Goal: Task Accomplishment & Management: Manage account settings

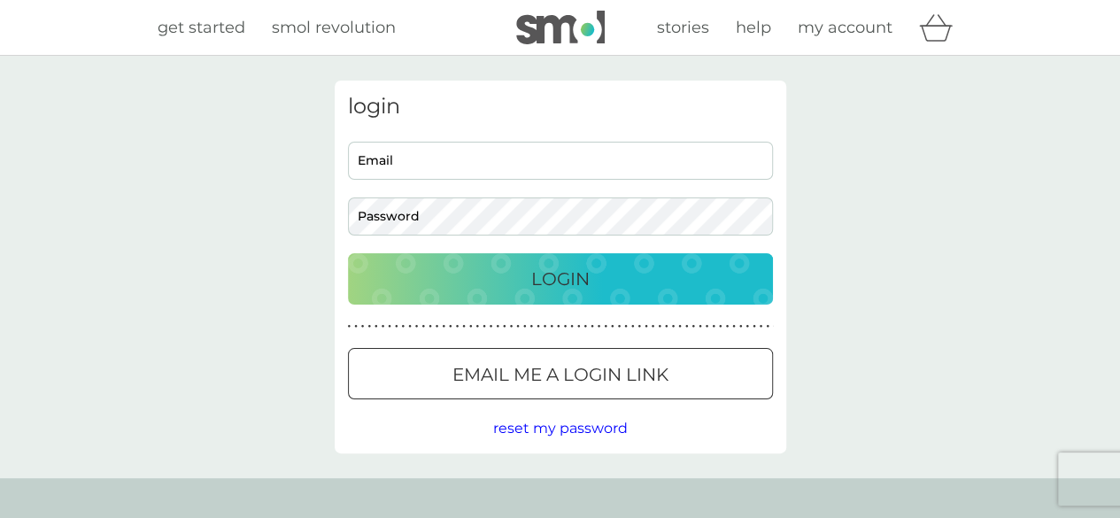
click at [482, 164] on input "Email" at bounding box center [560, 161] width 425 height 38
type input "banarnie@googlemail.com"
click at [392, 274] on div "Login" at bounding box center [561, 279] width 390 height 28
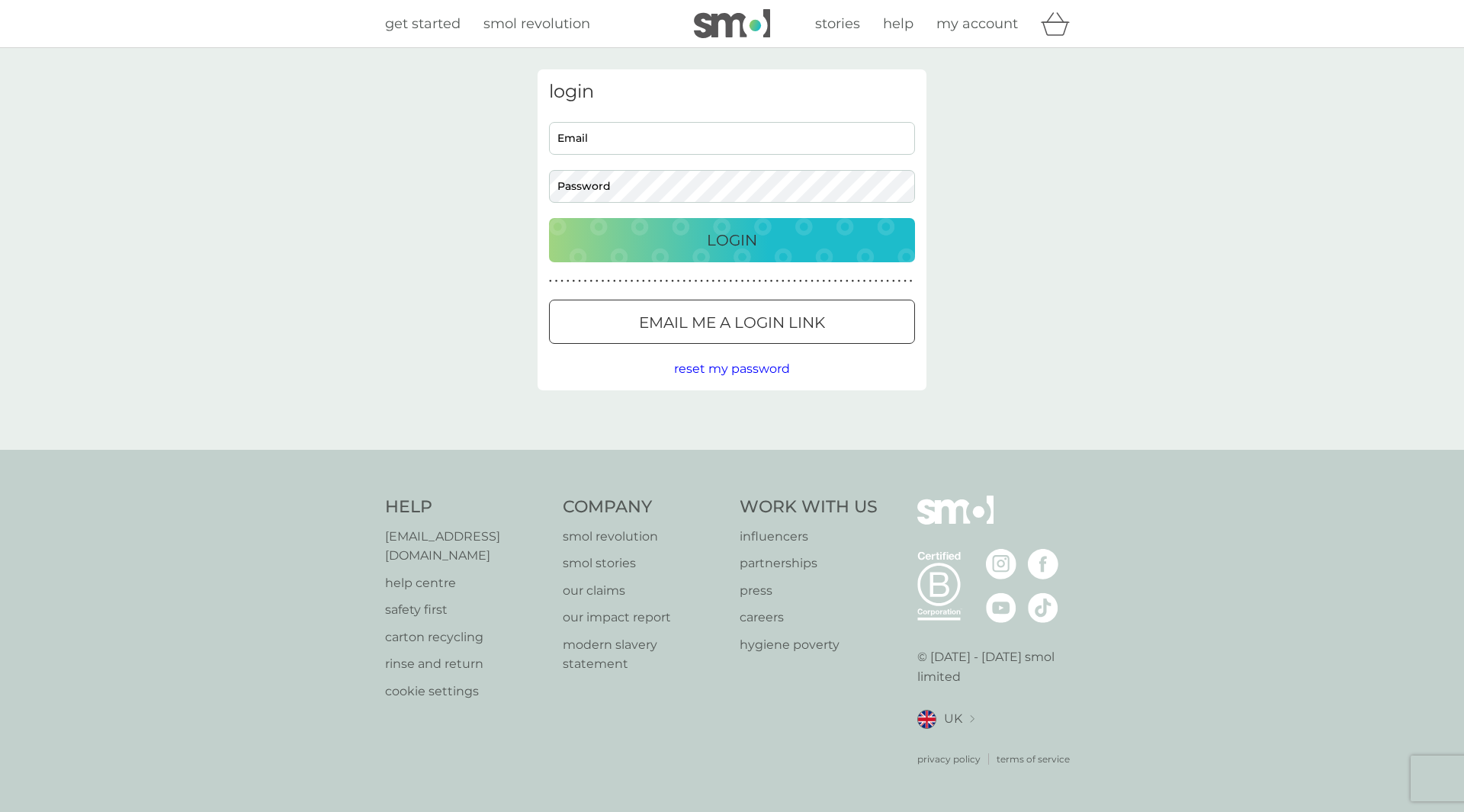
type input "[EMAIL_ADDRESS][DOMAIN_NAME]"
click at [789, 232] on div "Login" at bounding box center [732, 240] width 336 height 24
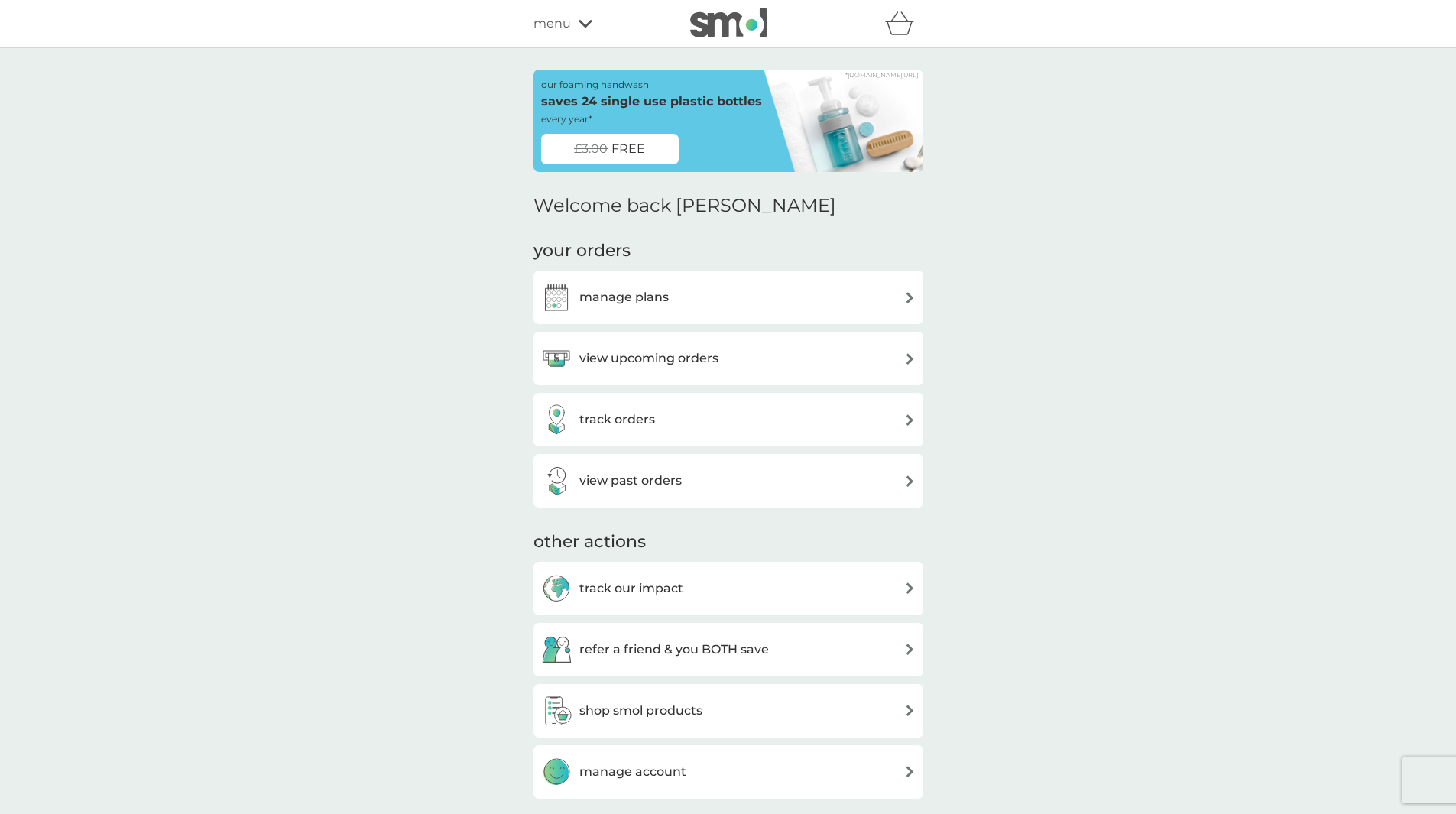
click at [690, 310] on div "manage plans" at bounding box center [728, 297] width 375 height 30
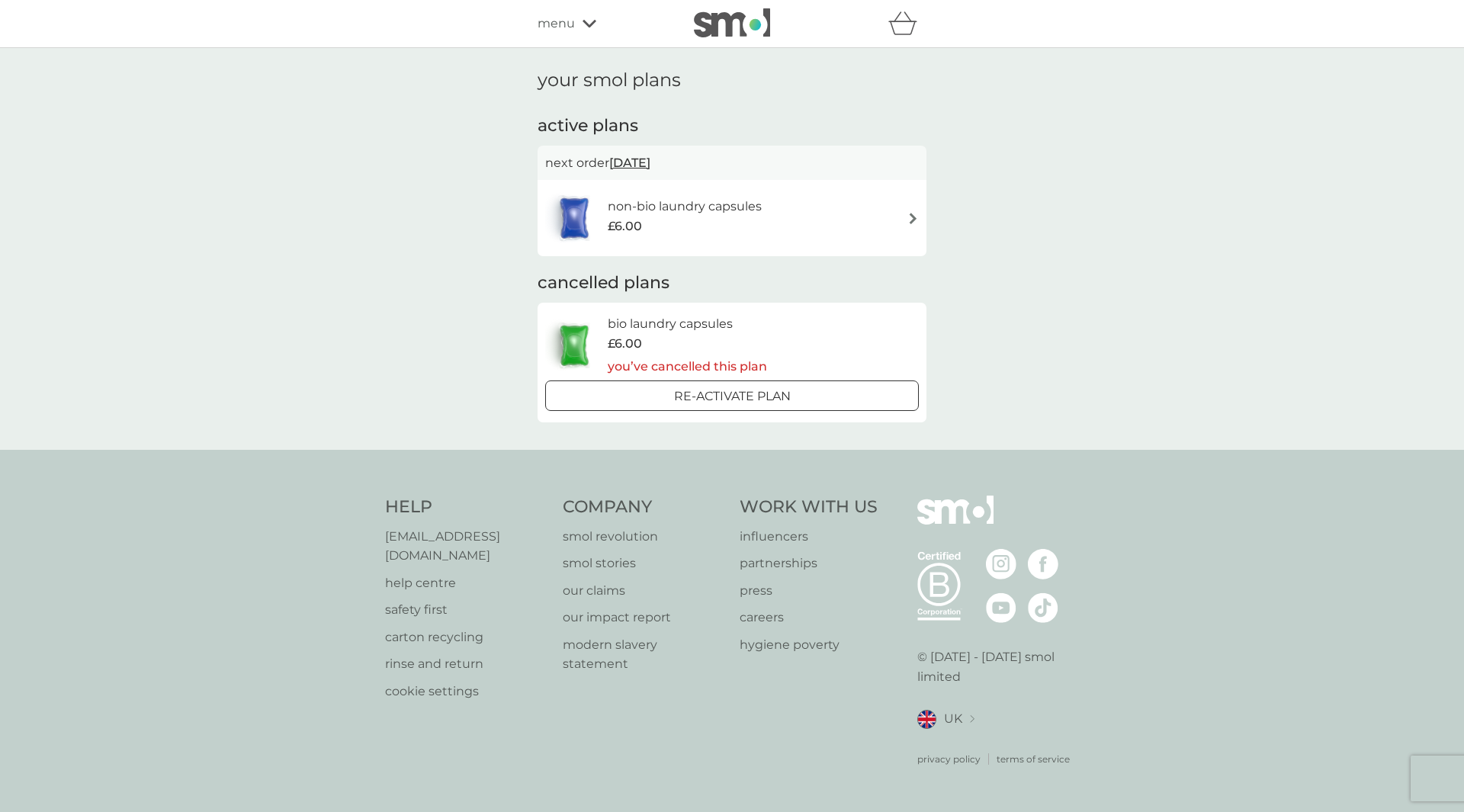
click at [901, 216] on div "non-bio laundry capsules £6.00" at bounding box center [732, 218] width 374 height 53
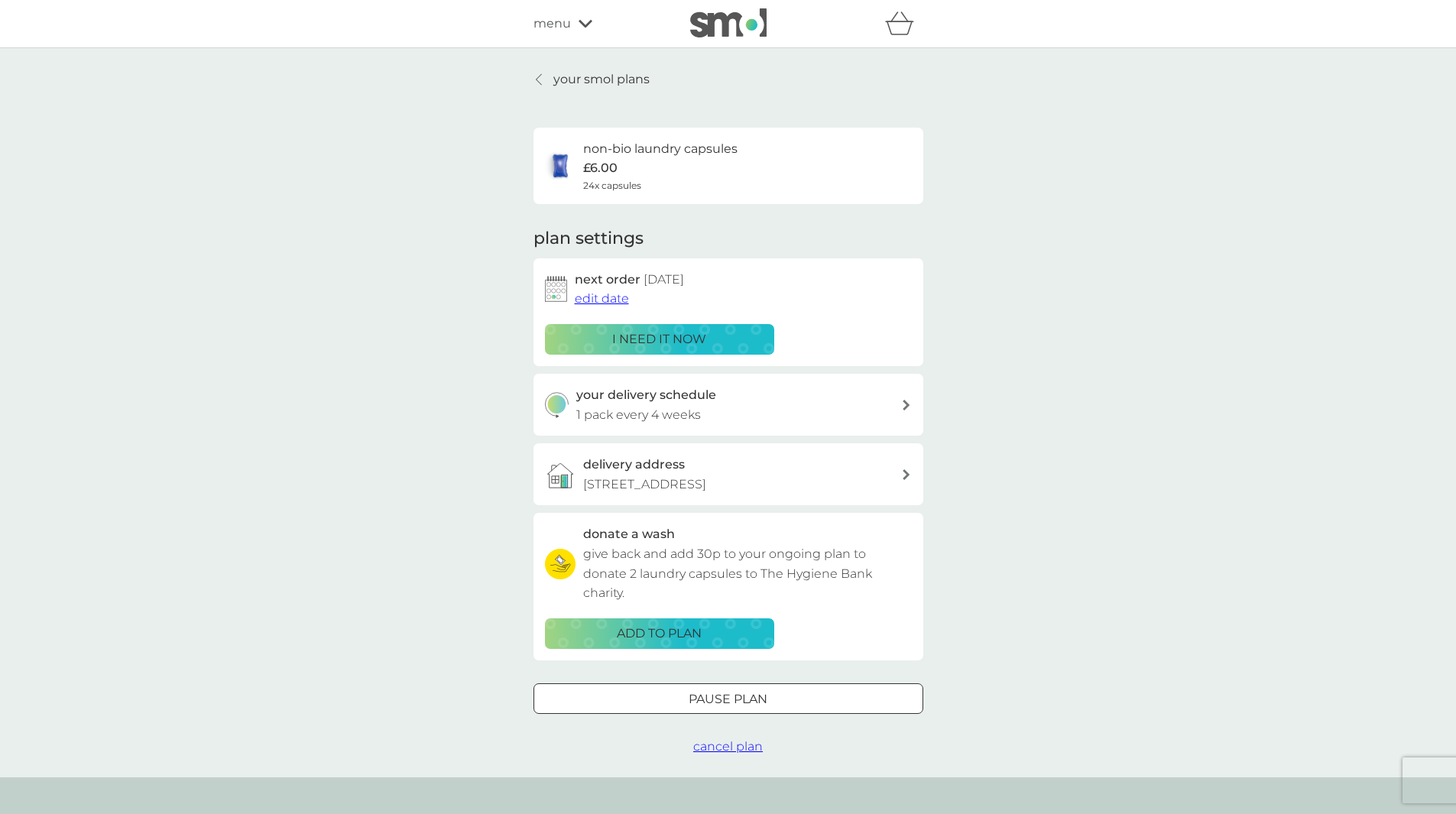
click at [617, 300] on span "edit date" at bounding box center [602, 298] width 54 height 15
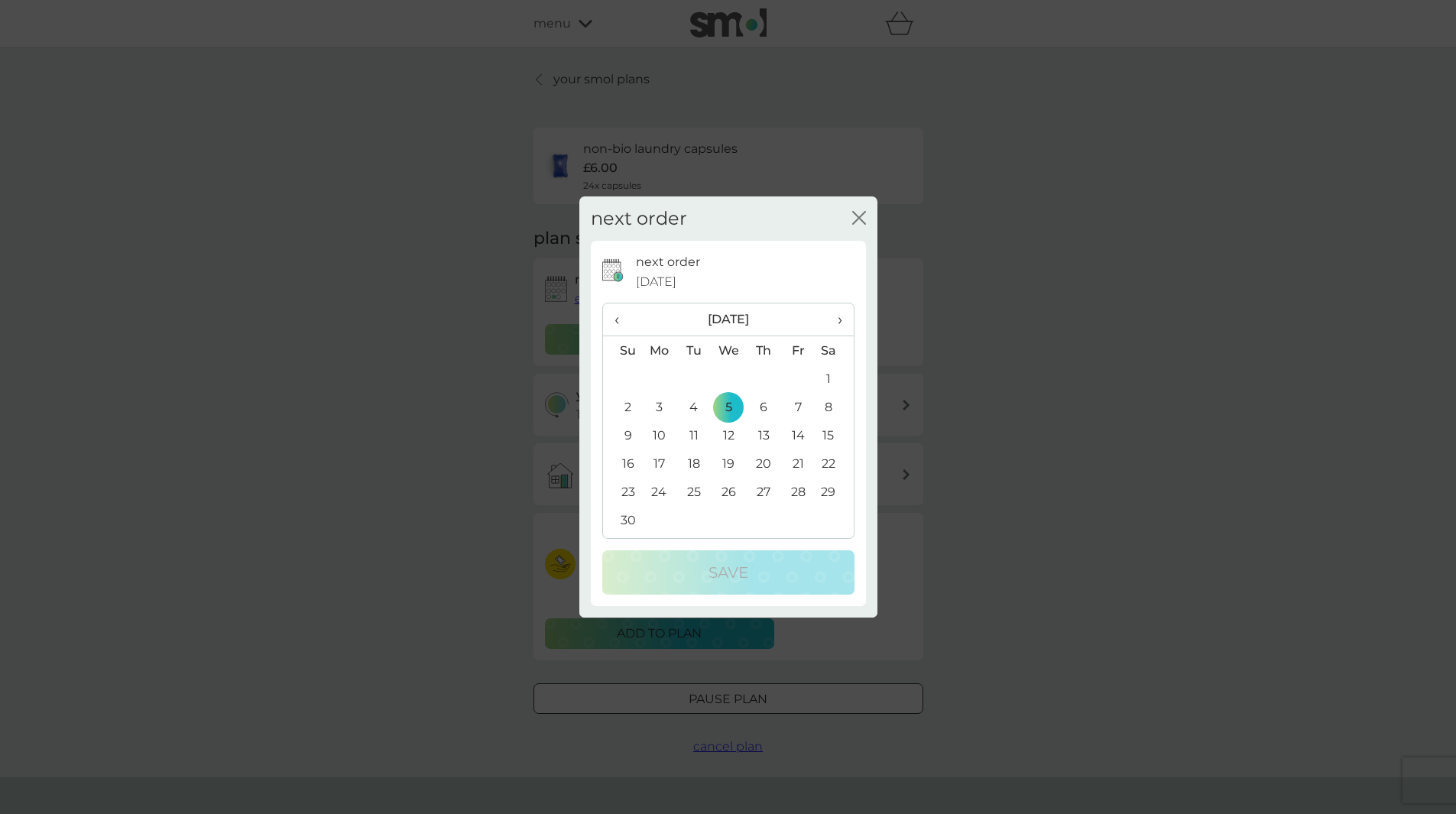
click at [841, 317] on span "›" at bounding box center [834, 319] width 16 height 32
click at [662, 487] on td "26" at bounding box center [659, 491] width 35 height 28
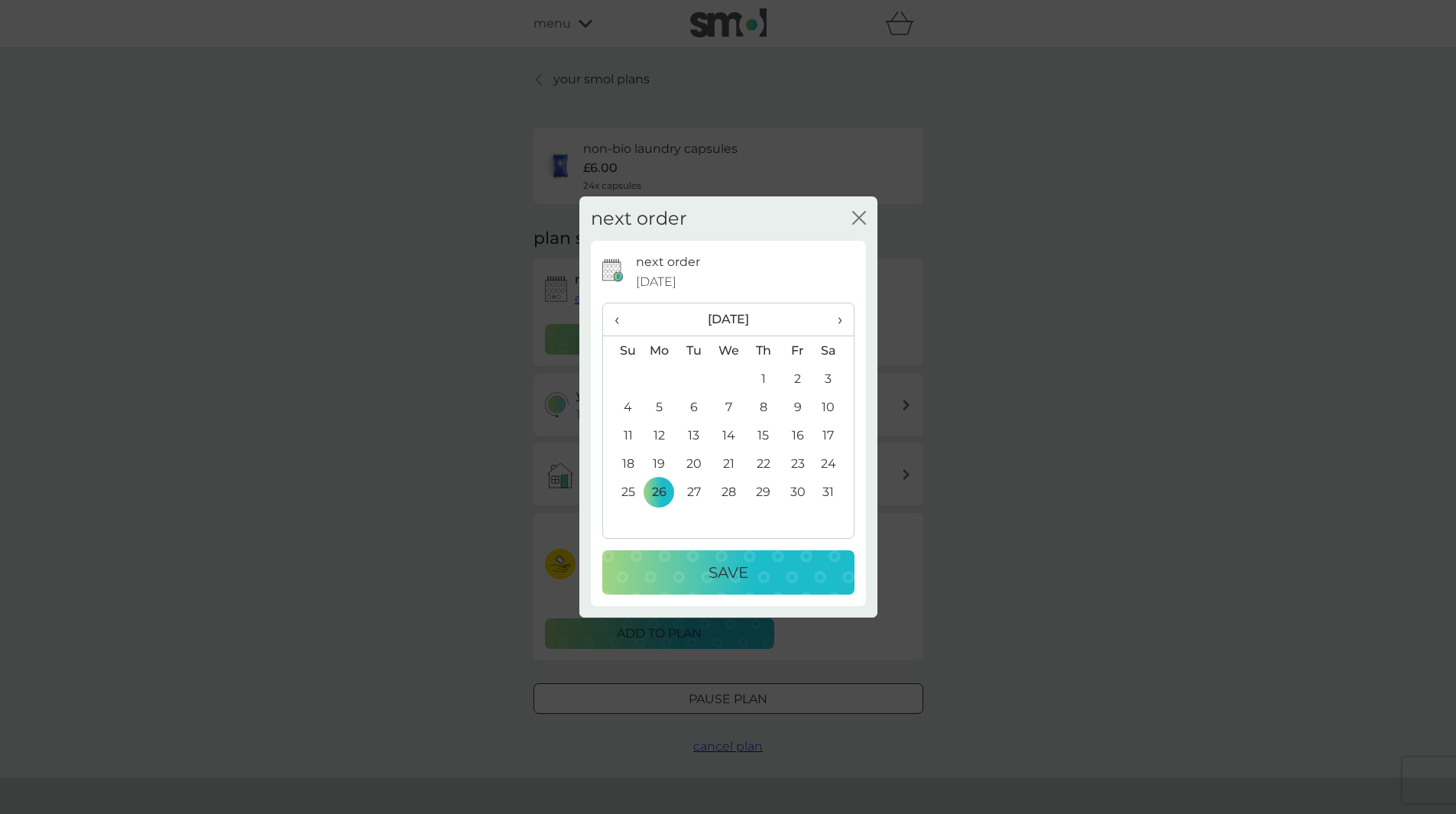
click at [759, 571] on div "Save" at bounding box center [728, 572] width 222 height 24
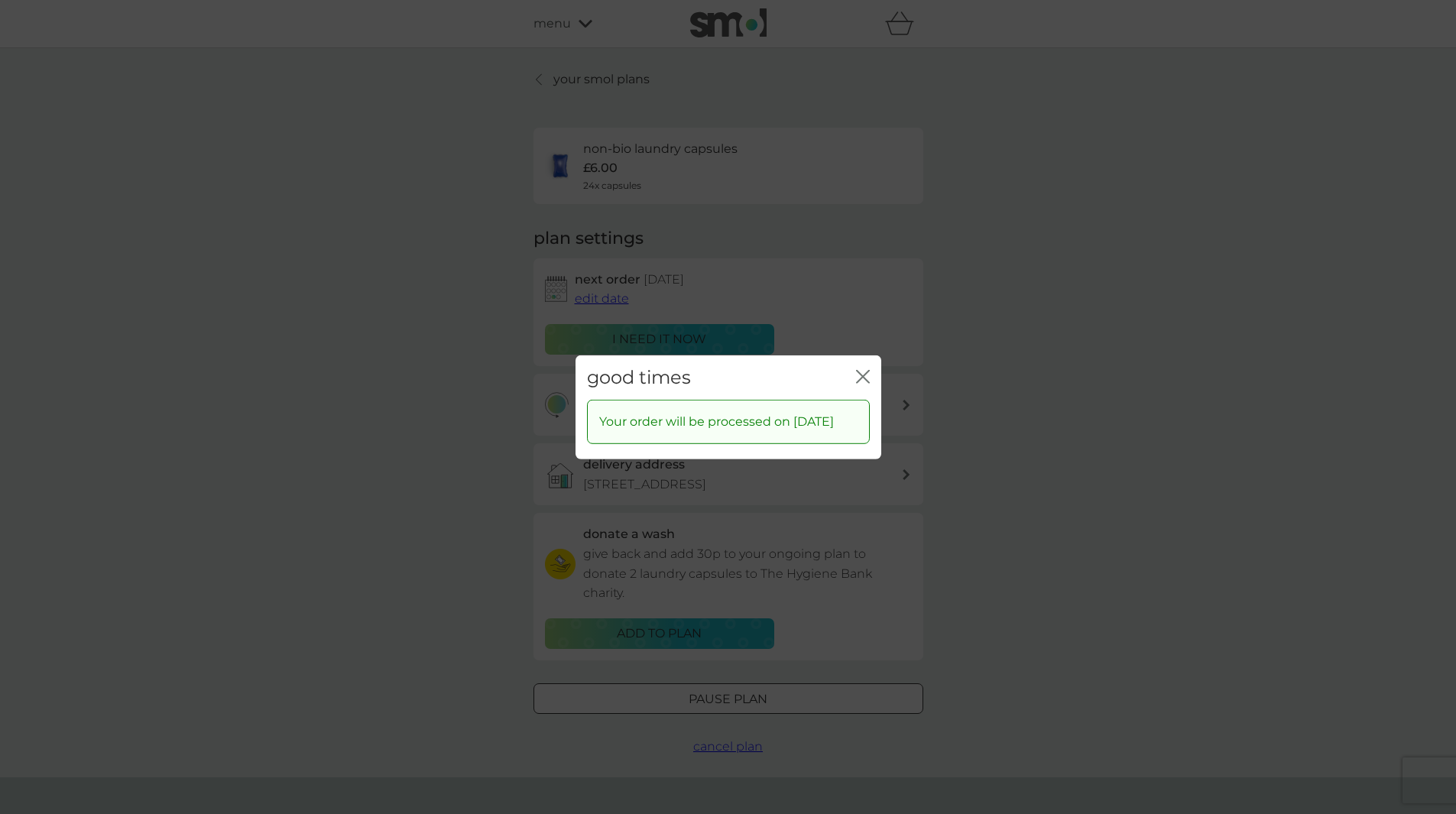
click at [863, 369] on icon "close" at bounding box center [863, 376] width 14 height 14
